Goal: Information Seeking & Learning: Learn about a topic

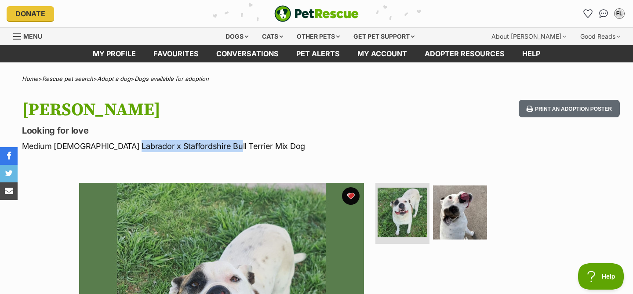
drag, startPoint x: 214, startPoint y: 148, endPoint x: 125, endPoint y: 144, distance: 89.2
click at [125, 145] on p "Medium [DEMOGRAPHIC_DATA] Labrador x Staffordshire Bull Terrier Mix Dog" at bounding box center [204, 146] width 364 height 12
copy p "Staffordshire Bull Terrier"
click at [311, 140] on p "Medium [DEMOGRAPHIC_DATA] Labrador x Staffordshire Bull Terrier Mix Dog" at bounding box center [204, 146] width 364 height 12
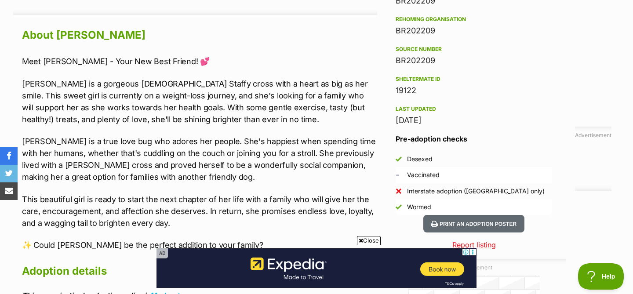
scroll to position [759, 0]
